Goal: Task Accomplishment & Management: Manage account settings

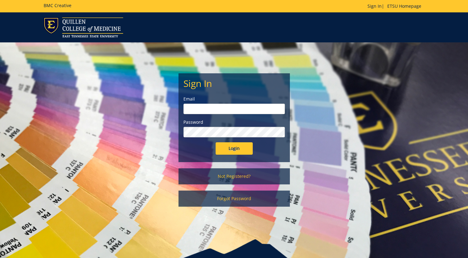
click at [218, 109] on input "email" at bounding box center [233, 109] width 101 height 11
type input "[PERSON_NAME][EMAIL_ADDRESS][DOMAIN_NAME]"
click at [216, 142] on input "Login" at bounding box center [234, 148] width 37 height 12
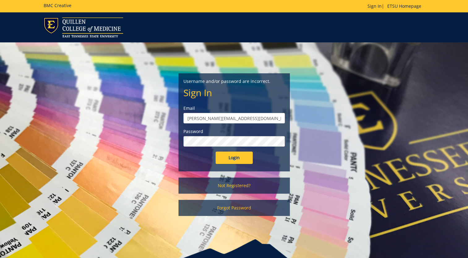
click at [216, 152] on input "Login" at bounding box center [234, 158] width 37 height 12
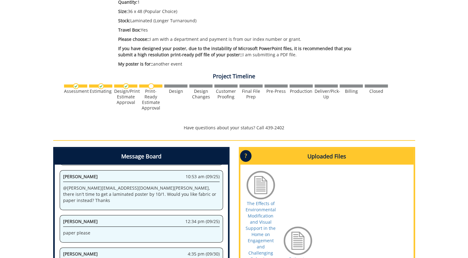
scroll to position [62, 0]
